Goal: Information Seeking & Learning: Learn about a topic

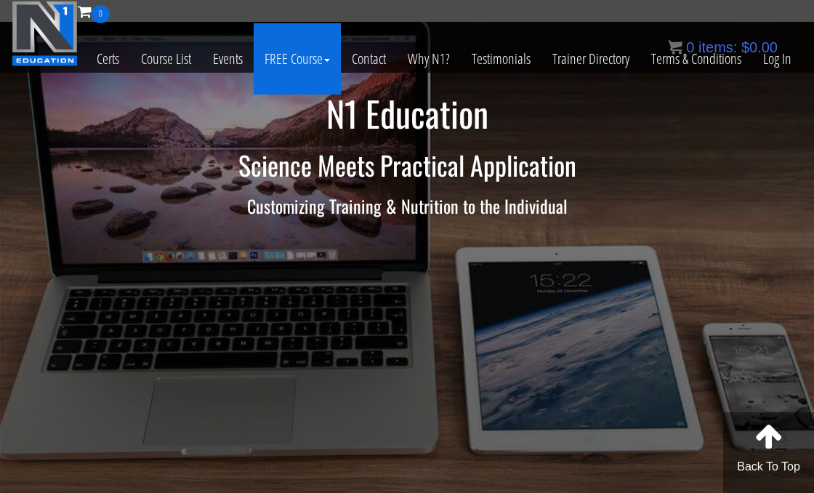
click at [319, 54] on link "FREE Course" at bounding box center [297, 58] width 87 height 71
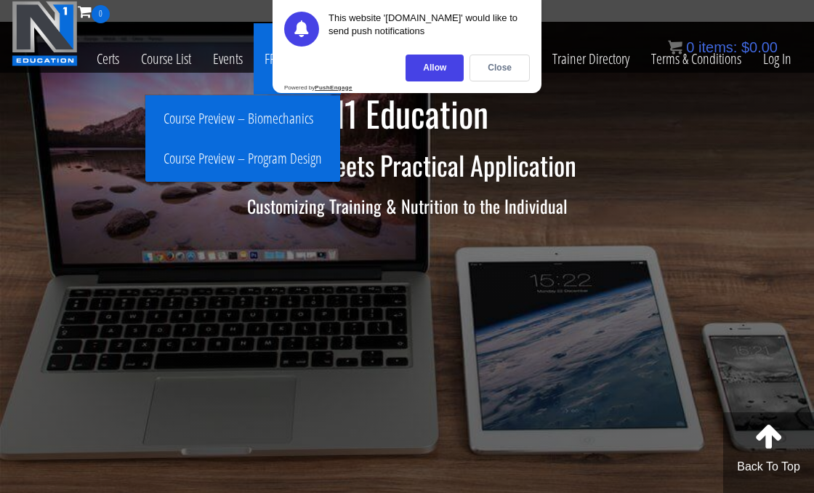
click at [225, 110] on link "Course Preview – Biomechanics" at bounding box center [243, 118] width 188 height 25
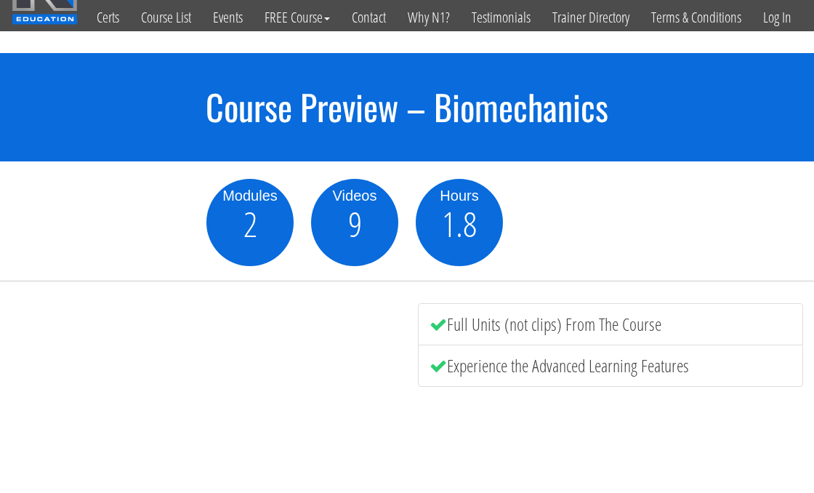
scroll to position [33, 0]
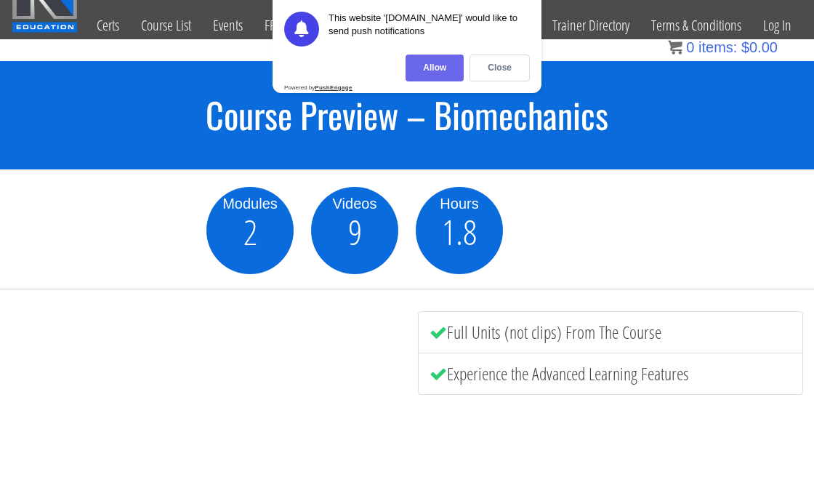
click at [442, 65] on div "Allow" at bounding box center [435, 68] width 58 height 27
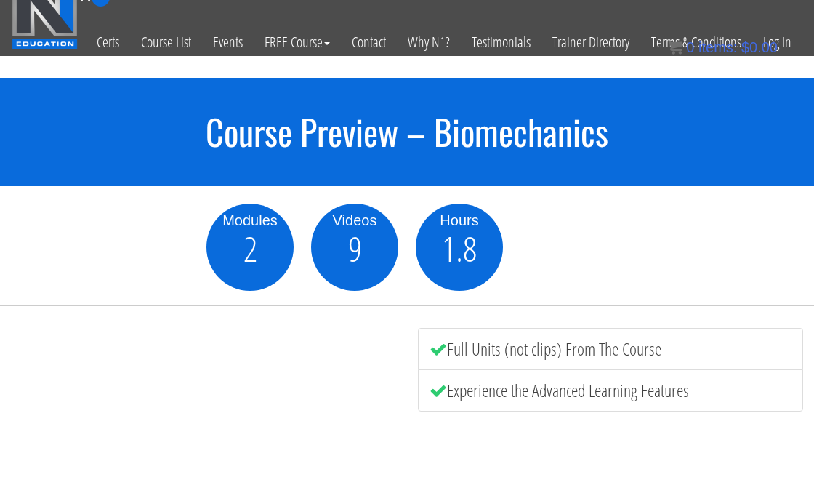
scroll to position [0, 0]
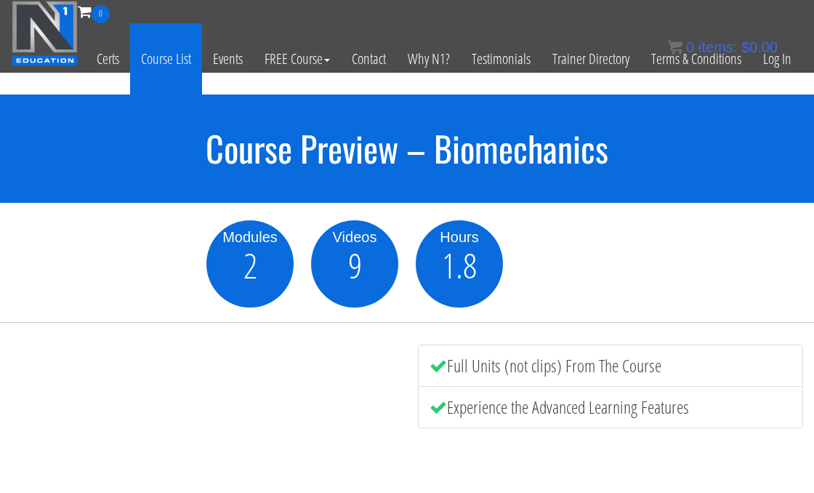
click at [170, 58] on link "Course List" at bounding box center [166, 58] width 72 height 71
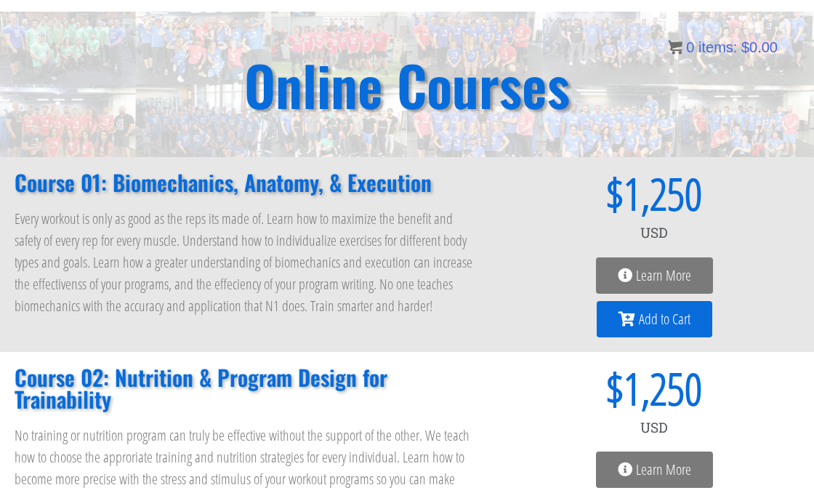
scroll to position [83, 0]
click at [645, 274] on span "Learn More" at bounding box center [663, 275] width 55 height 15
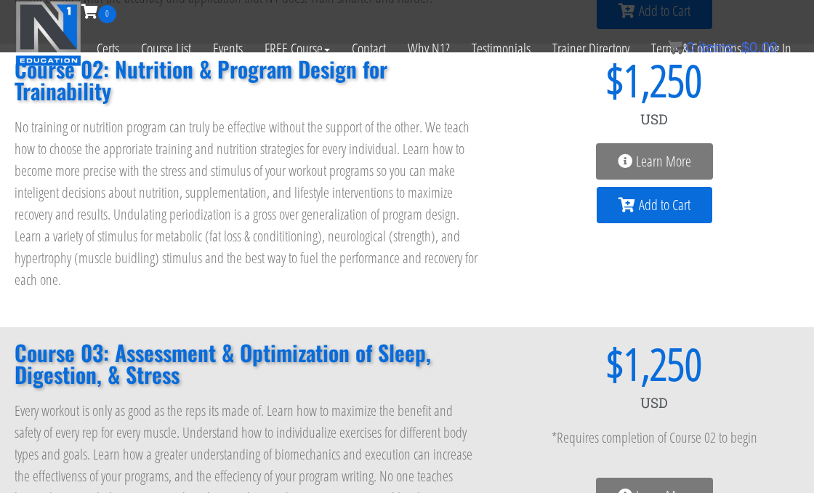
scroll to position [281, 0]
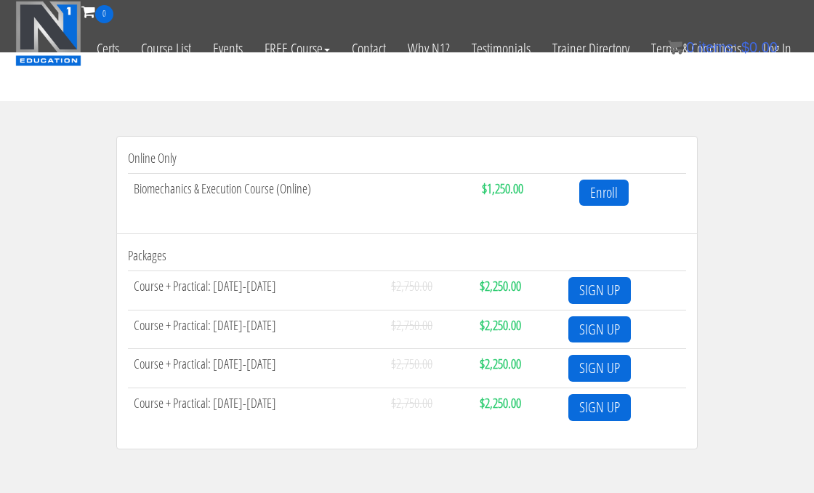
scroll to position [409, 0]
